Goal: Information Seeking & Learning: Learn about a topic

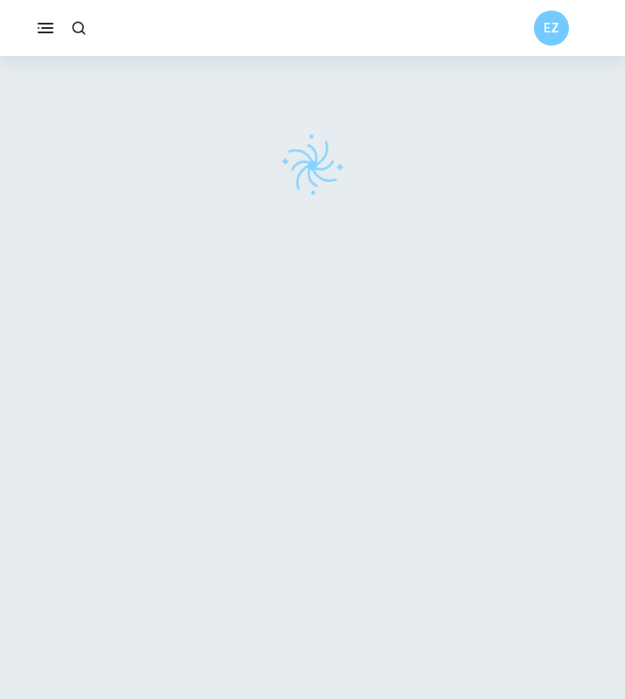
checkbox input "true"
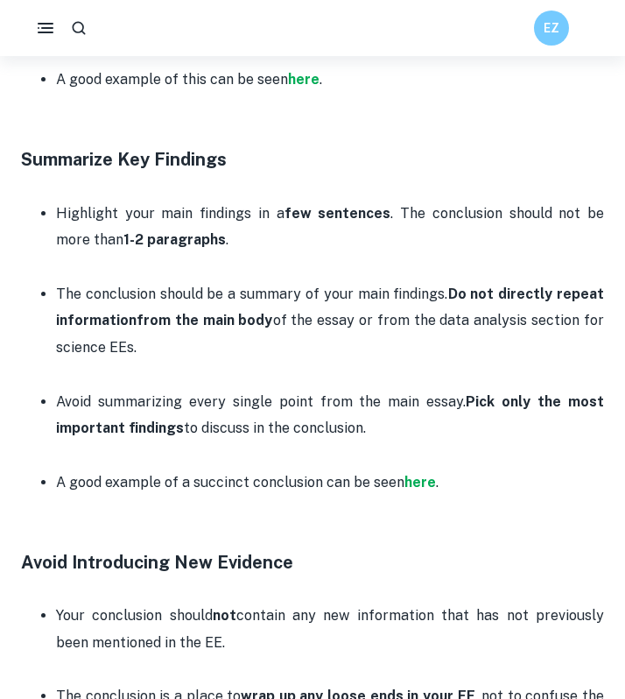
scroll to position [1162, 0]
